Goal: Find specific page/section: Find specific page/section

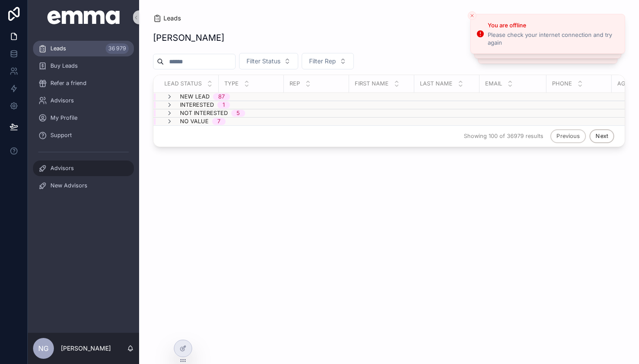
click at [82, 162] on div "Advisors" at bounding box center [83, 169] width 90 height 14
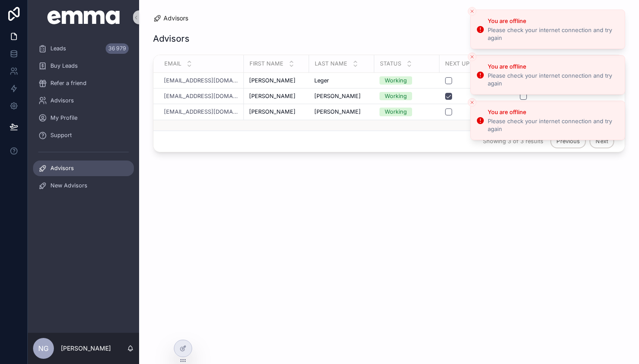
click at [470, 15] on button "Close toast" at bounding box center [471, 11] width 9 height 9
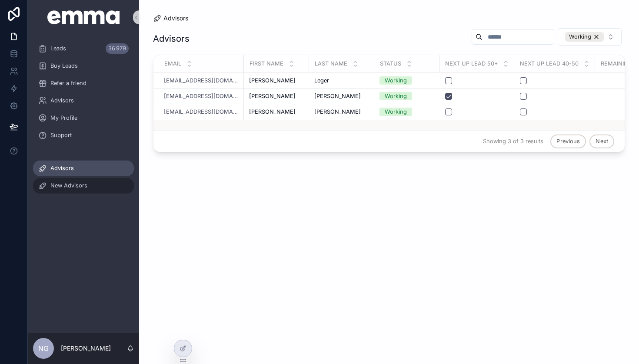
click at [86, 184] on span "New Advisors" at bounding box center [68, 185] width 37 height 7
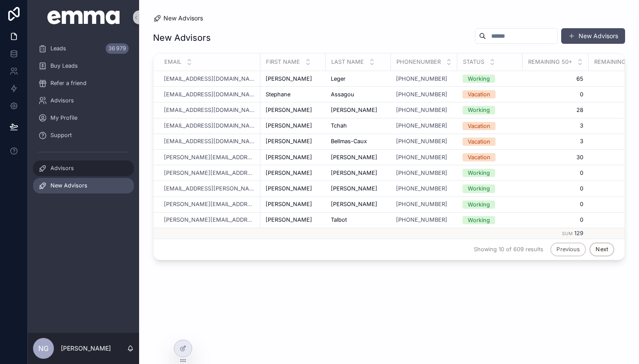
click at [80, 173] on div "Advisors" at bounding box center [83, 169] width 90 height 14
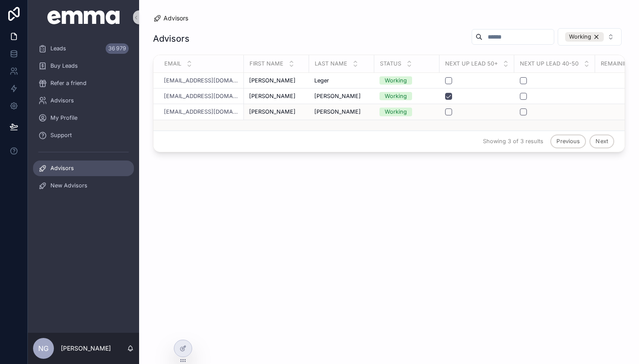
click at [447, 112] on button "scrollable content" at bounding box center [448, 112] width 7 height 7
click at [450, 109] on button "scrollable content" at bounding box center [448, 112] width 7 height 7
click at [450, 92] on td "scrollable content" at bounding box center [476, 97] width 75 height 16
click at [450, 94] on button "scrollable content" at bounding box center [448, 96] width 7 height 7
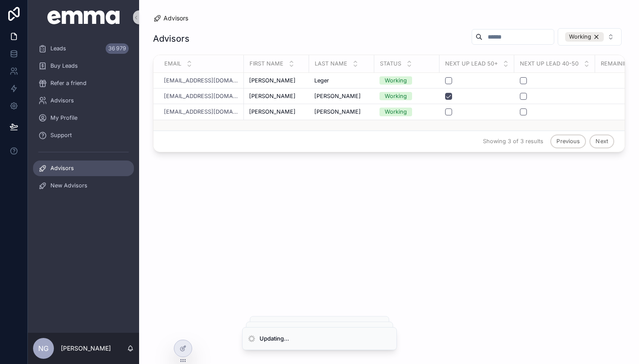
click at [437, 199] on div "Advisors Working Email First Name Last Name Status Next up Lead 50+ Next up Lea…" at bounding box center [389, 188] width 472 height 331
